Goal: Task Accomplishment & Management: Manage account settings

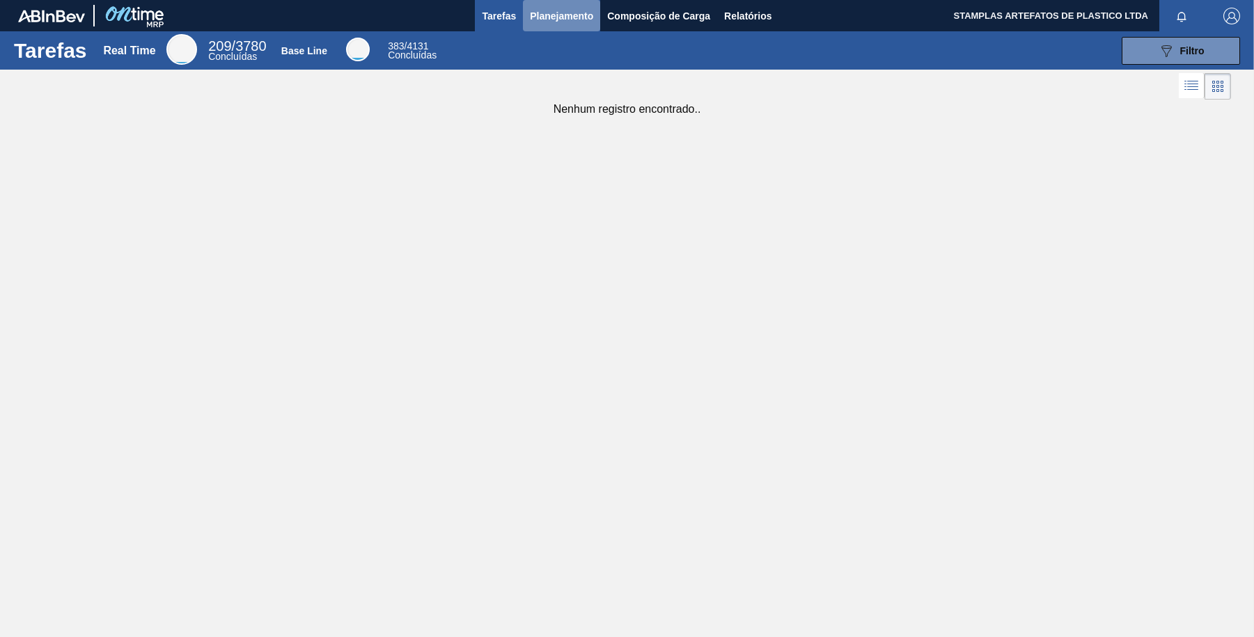
click at [547, 17] on span "Planejamento" at bounding box center [561, 16] width 63 height 17
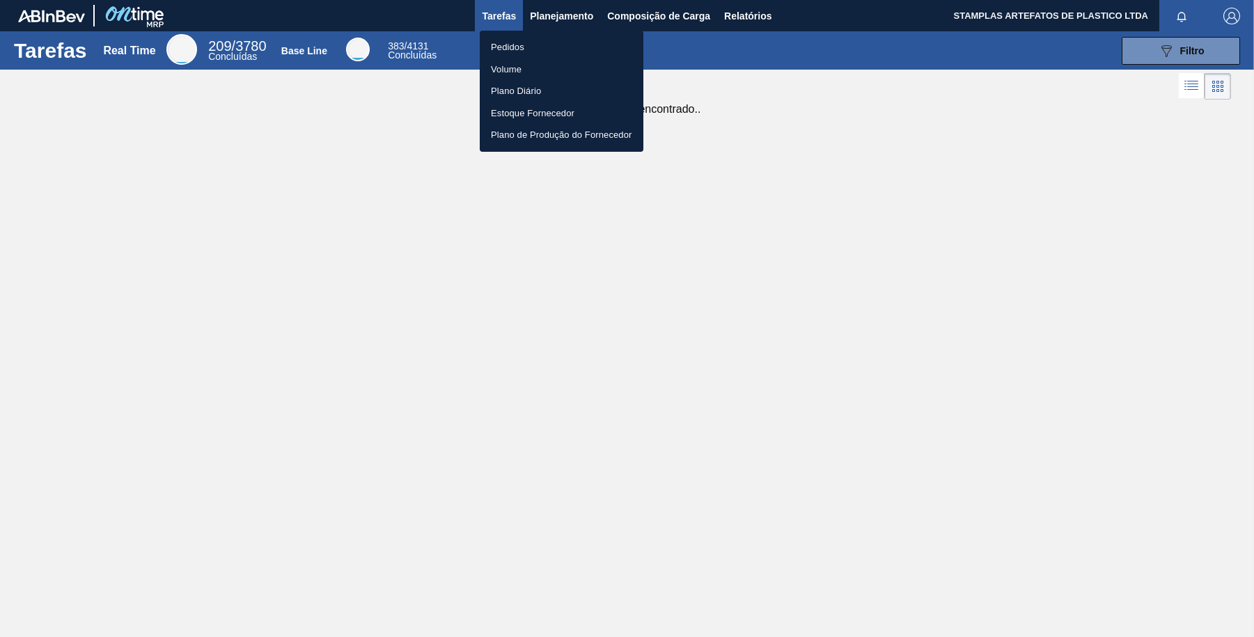
click at [528, 49] on li "Pedidos" at bounding box center [562, 47] width 164 height 22
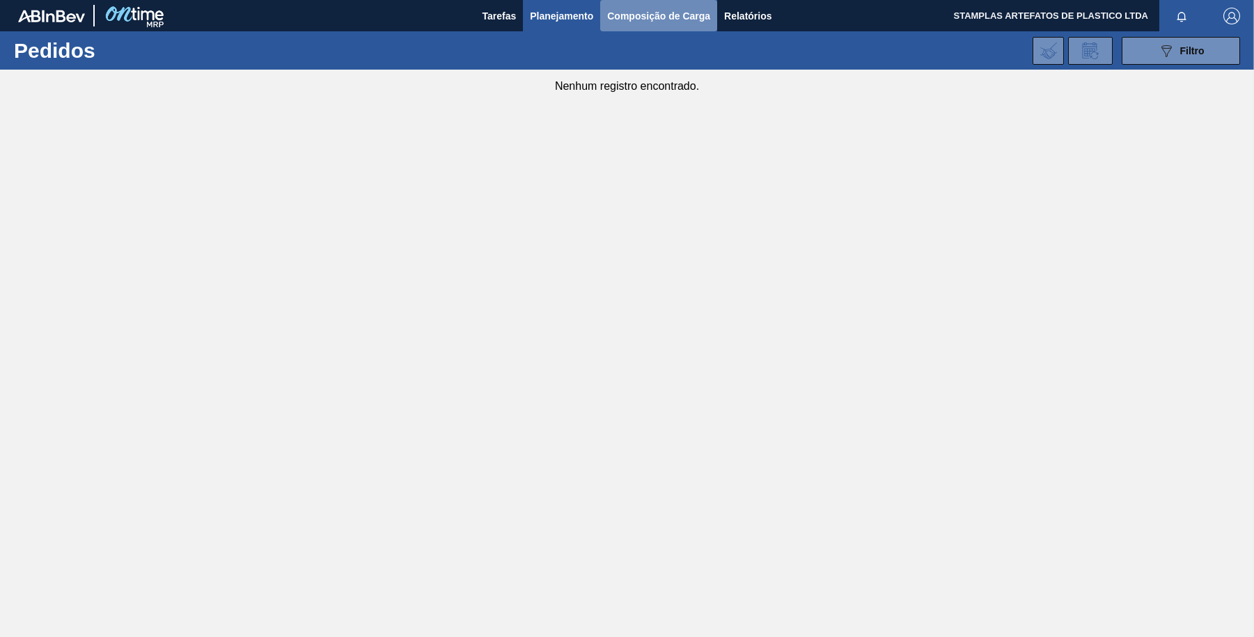
click at [633, 17] on span "Composição de Carga" at bounding box center [658, 16] width 103 height 17
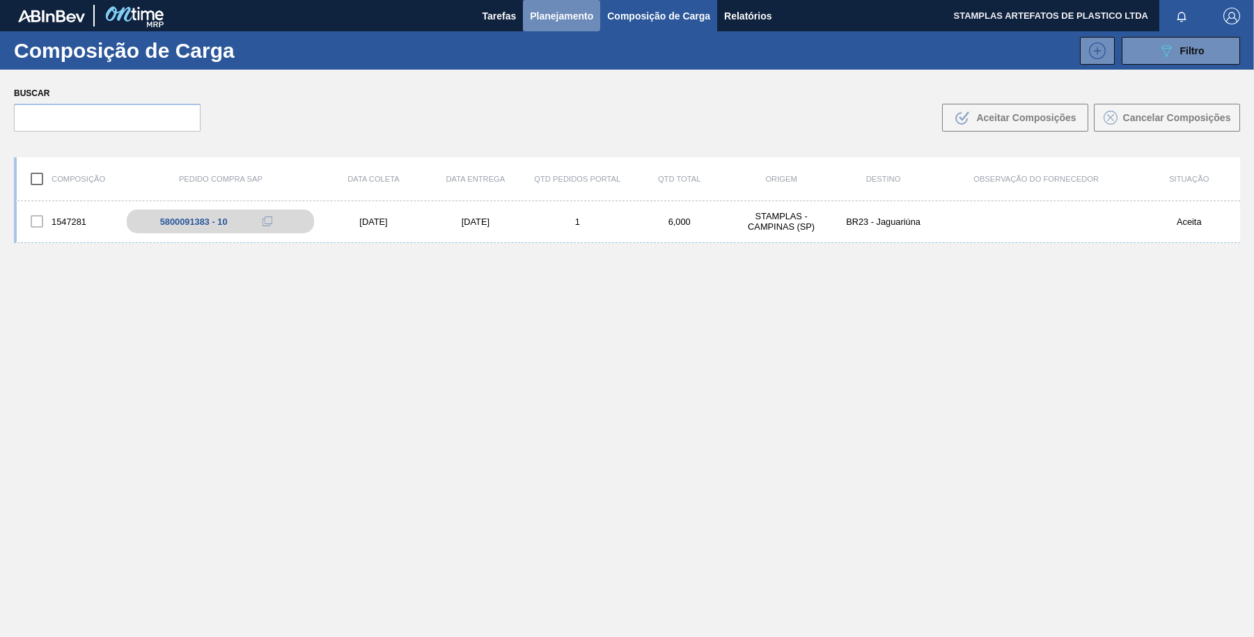
click at [567, 17] on span "Planejamento" at bounding box center [561, 16] width 63 height 17
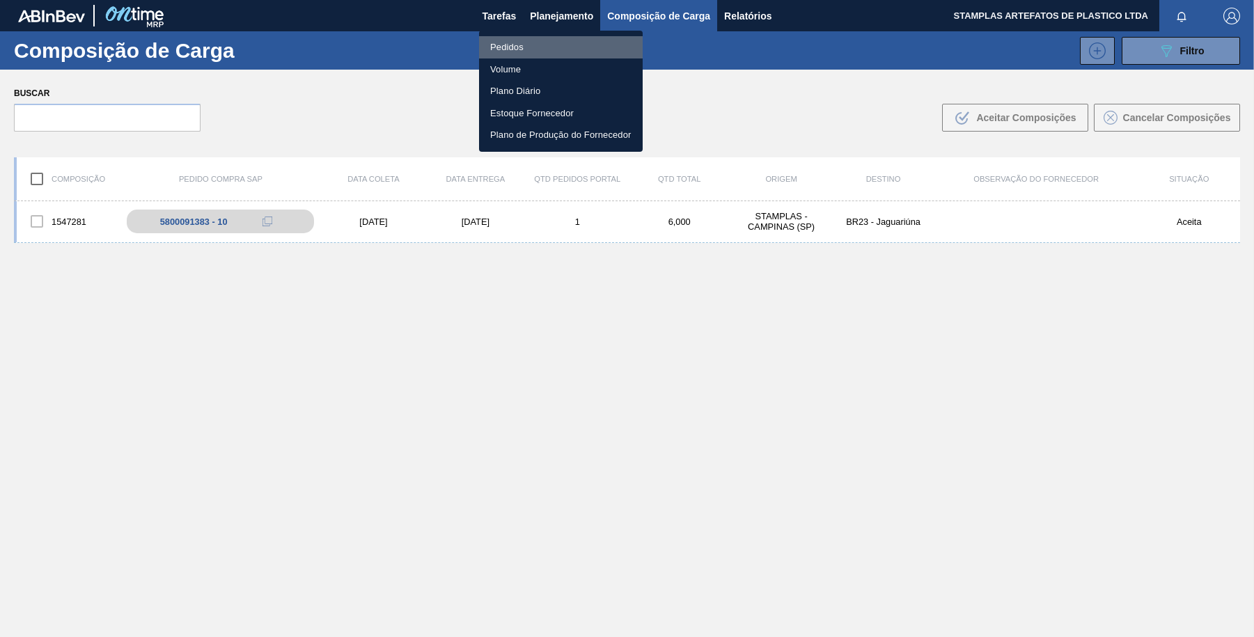
click at [531, 40] on li "Pedidos" at bounding box center [561, 47] width 164 height 22
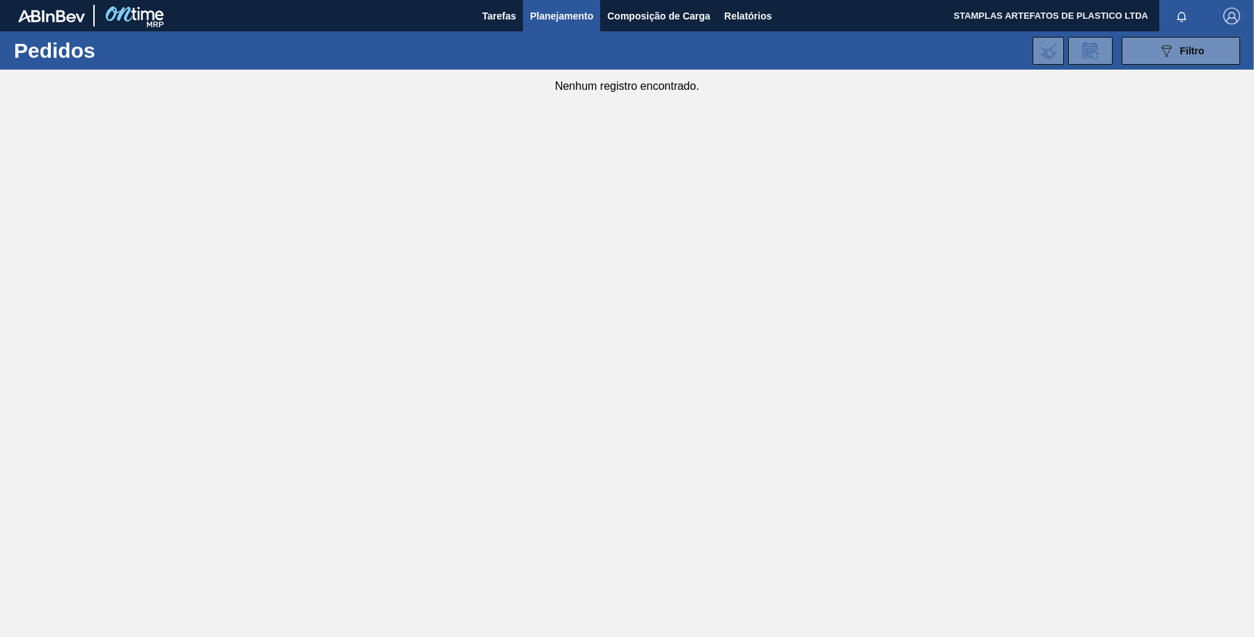
click at [1236, 13] on img "button" at bounding box center [1232, 16] width 17 height 17
click at [1160, 126] on li "Sair" at bounding box center [1190, 124] width 106 height 25
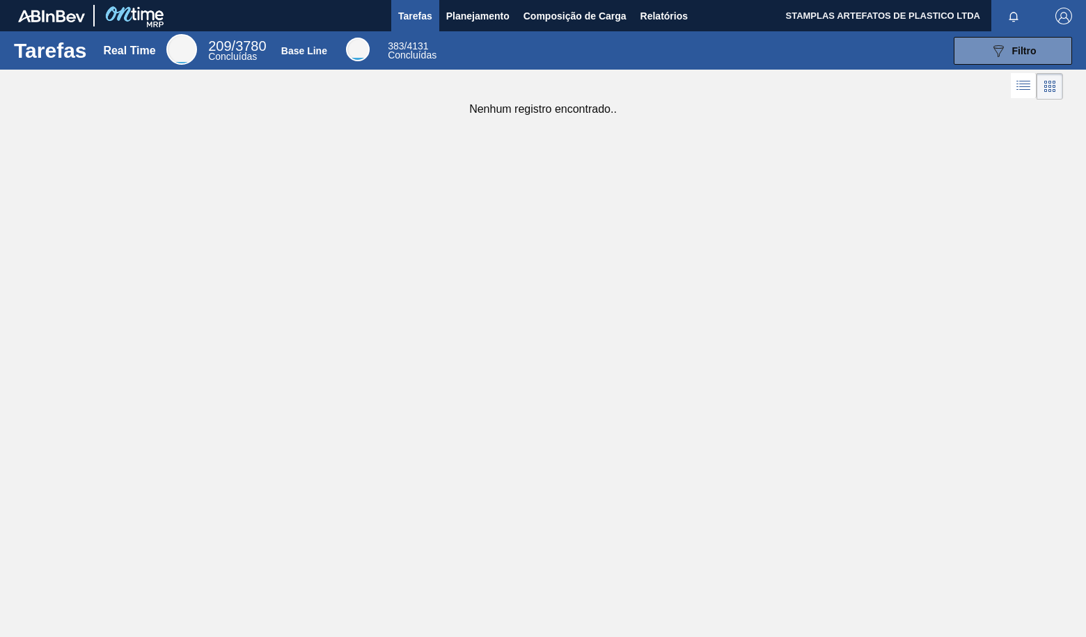
click at [1065, 14] on img "button" at bounding box center [1064, 16] width 17 height 17
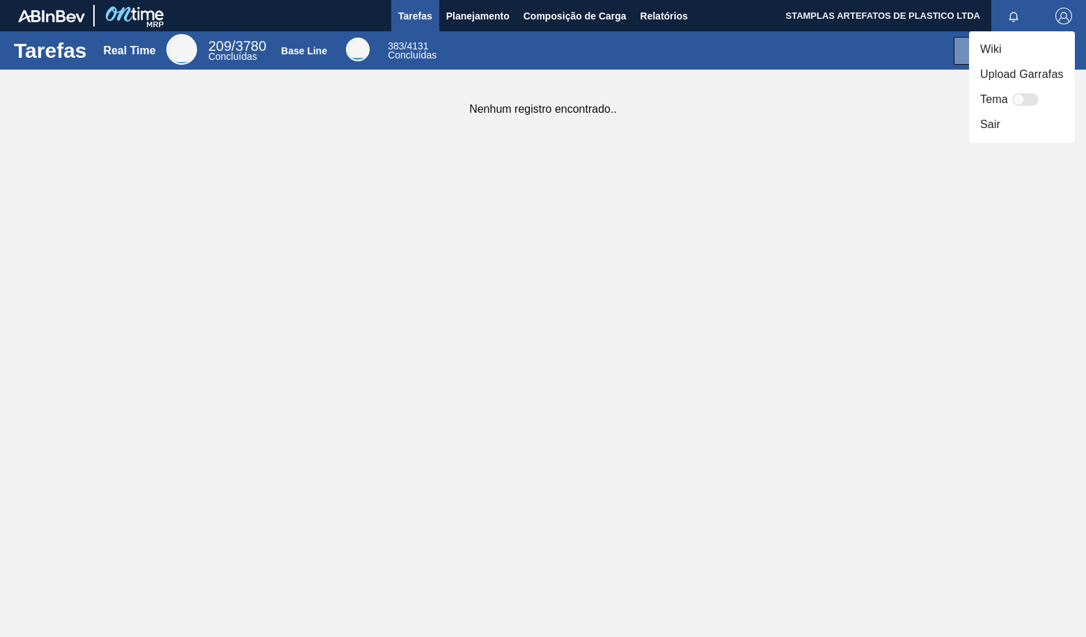
click at [472, 19] on div at bounding box center [543, 318] width 1086 height 637
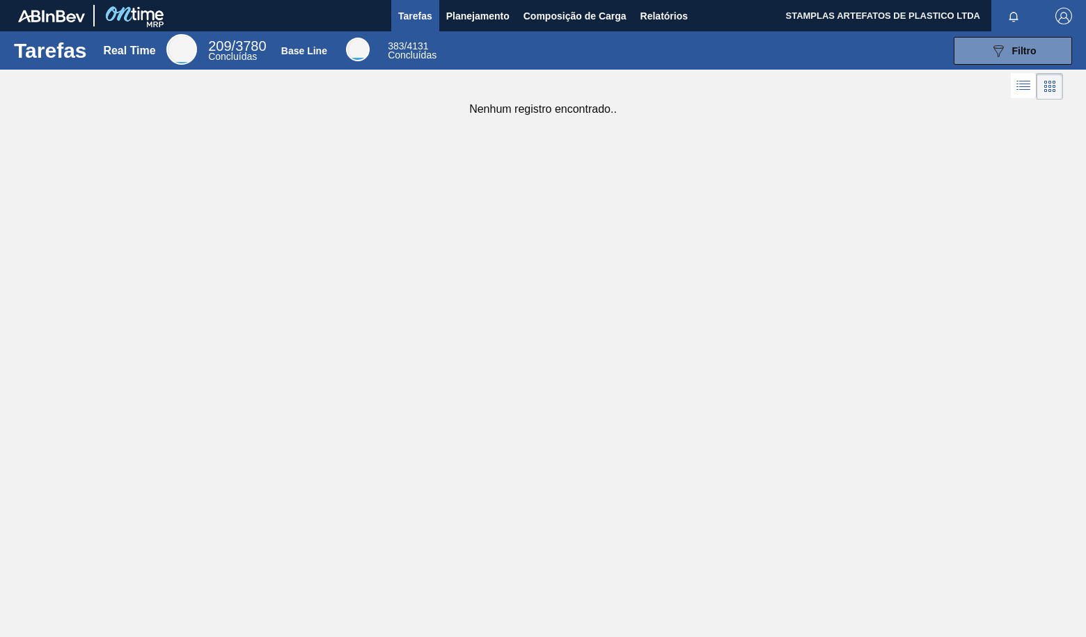
click at [473, 15] on span "Planejamento" at bounding box center [477, 16] width 63 height 17
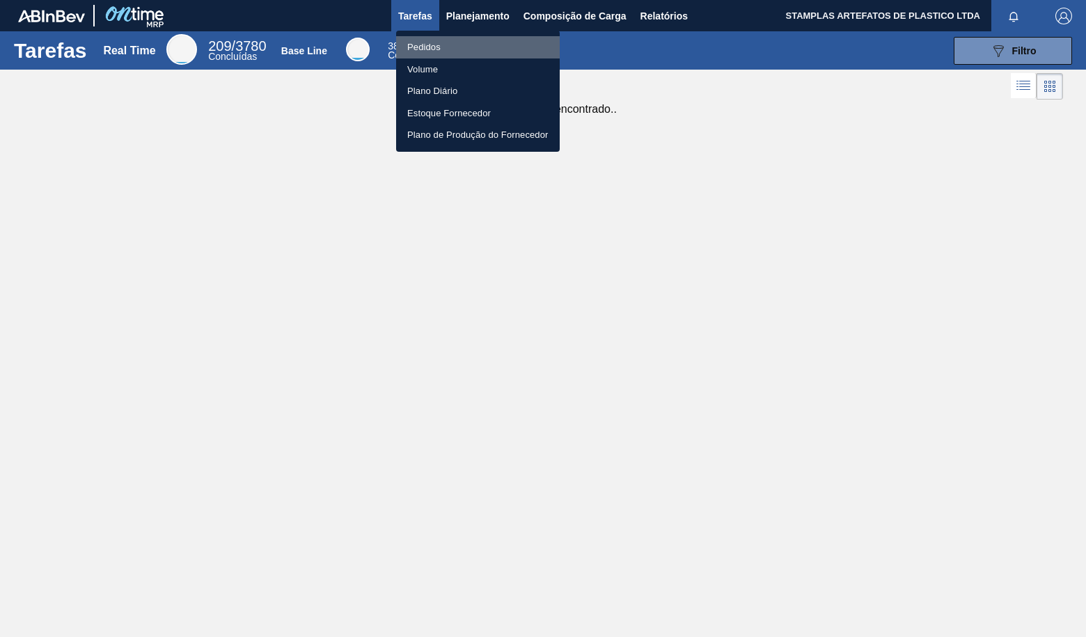
click at [465, 41] on li "Pedidos" at bounding box center [478, 47] width 164 height 22
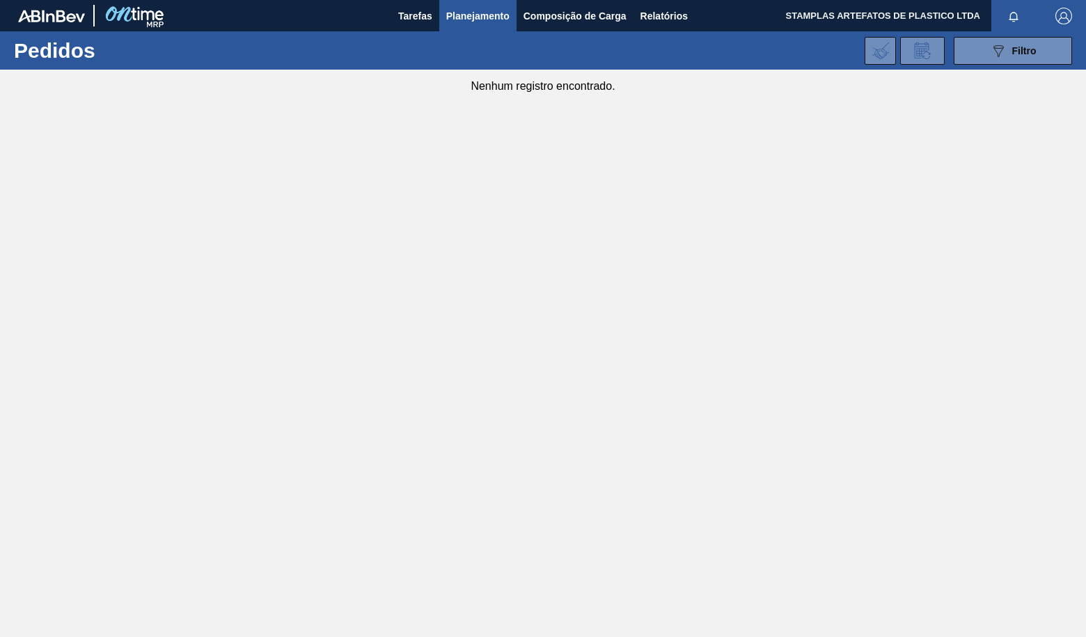
click at [1071, 18] on img "button" at bounding box center [1064, 16] width 17 height 17
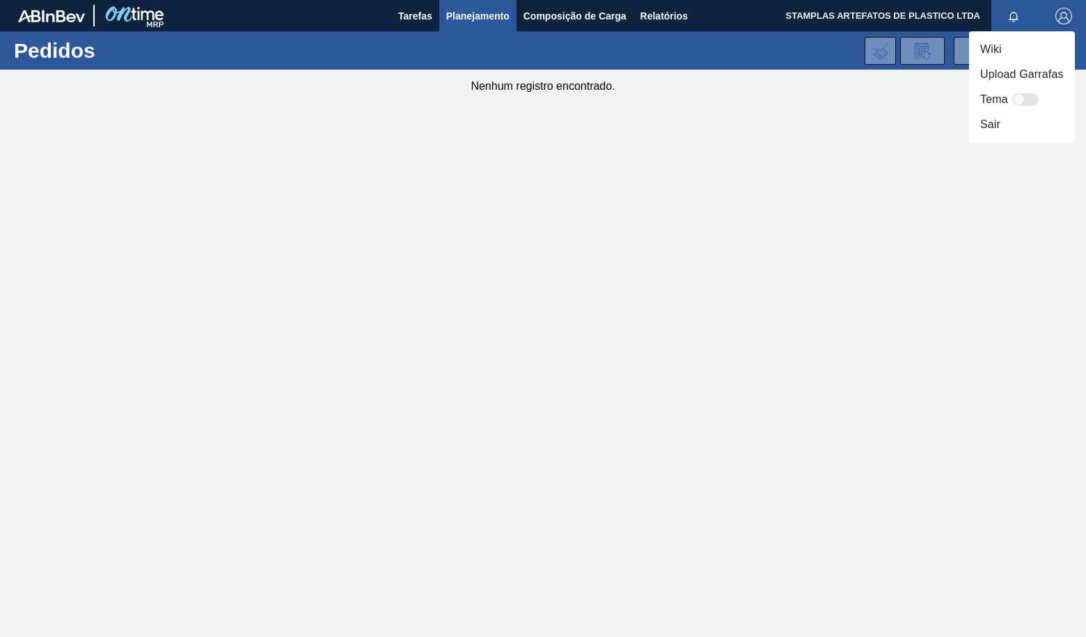
click at [1004, 127] on li "Sair" at bounding box center [1022, 124] width 106 height 25
